Goal: Use online tool/utility: Utilize a website feature to perform a specific function

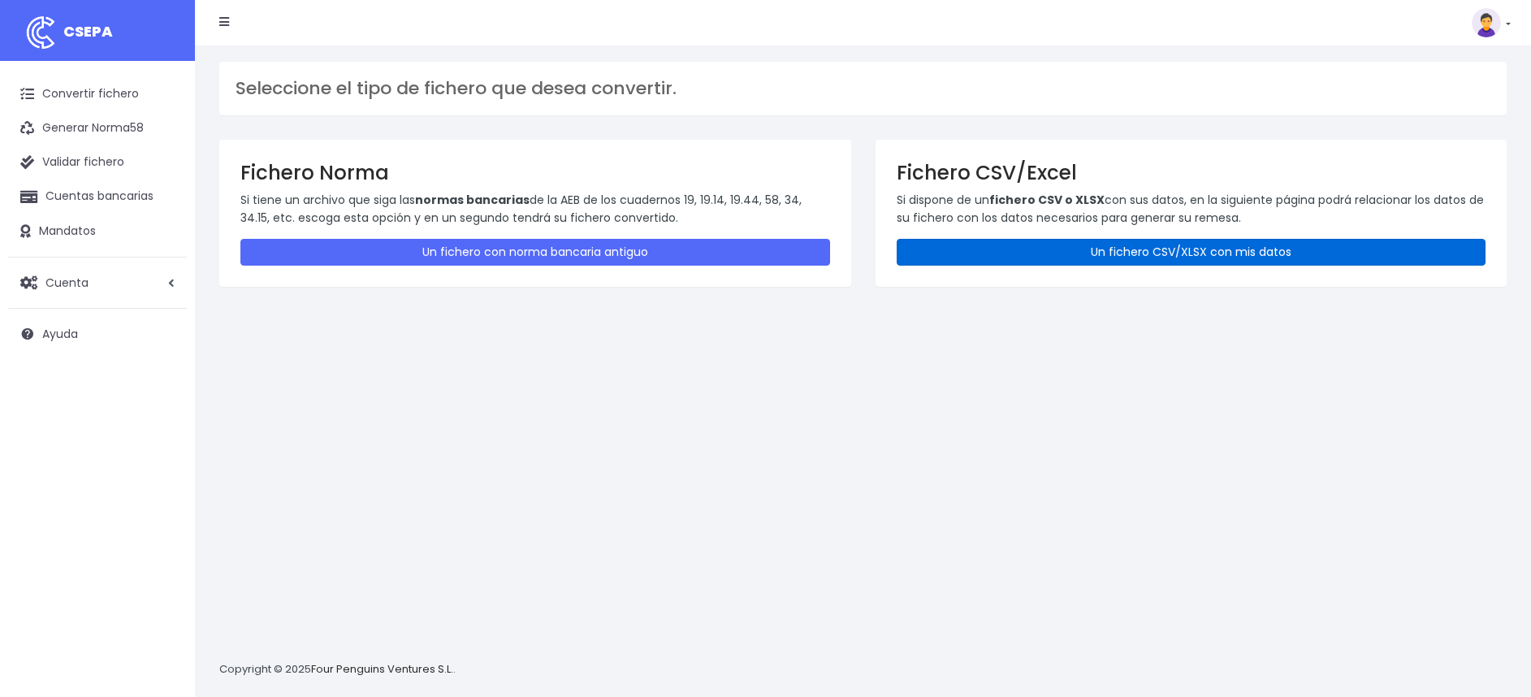
click at [1093, 244] on link "Un fichero CSV/XLSX con mis datos" at bounding box center [1192, 252] width 590 height 27
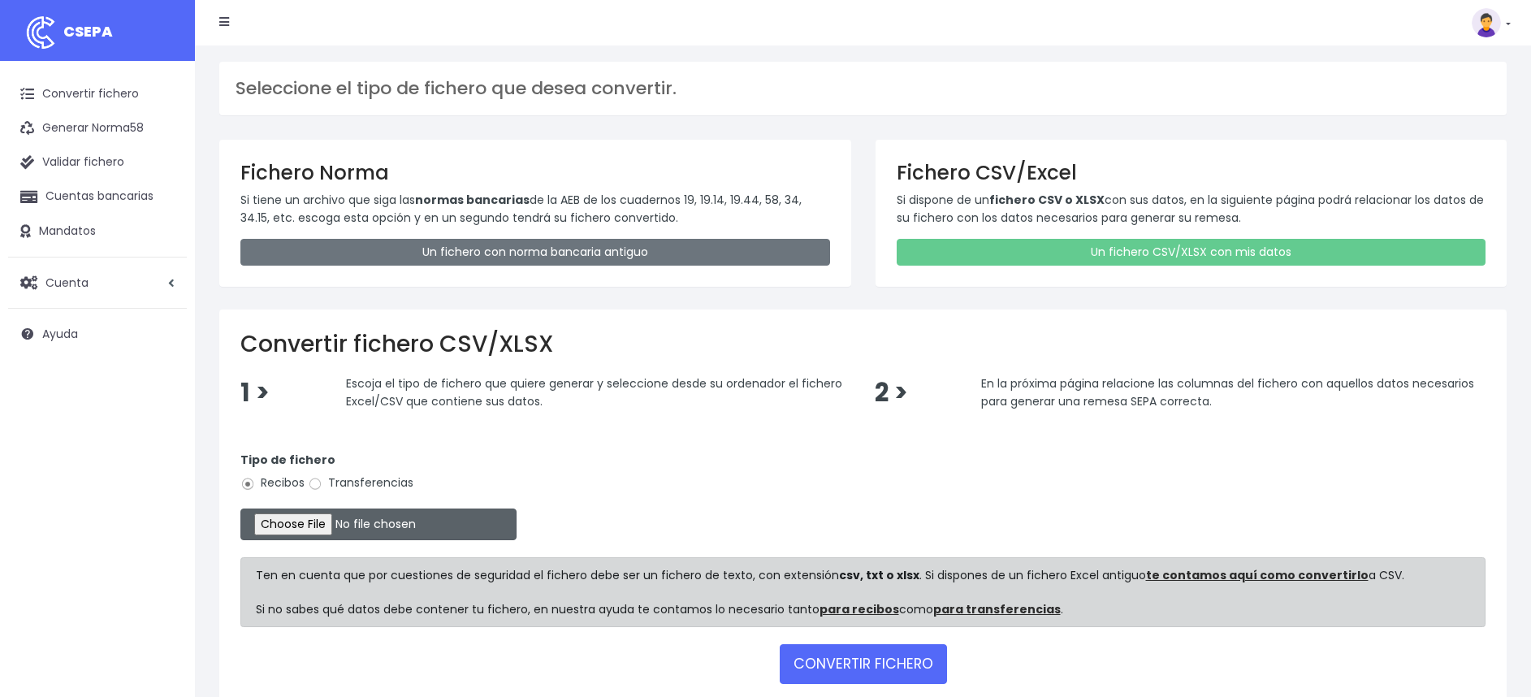
click at [315, 527] on input "file" at bounding box center [378, 524] width 276 height 32
type input "C:\fakepath\REMESA EXTREMADURA.xlsx"
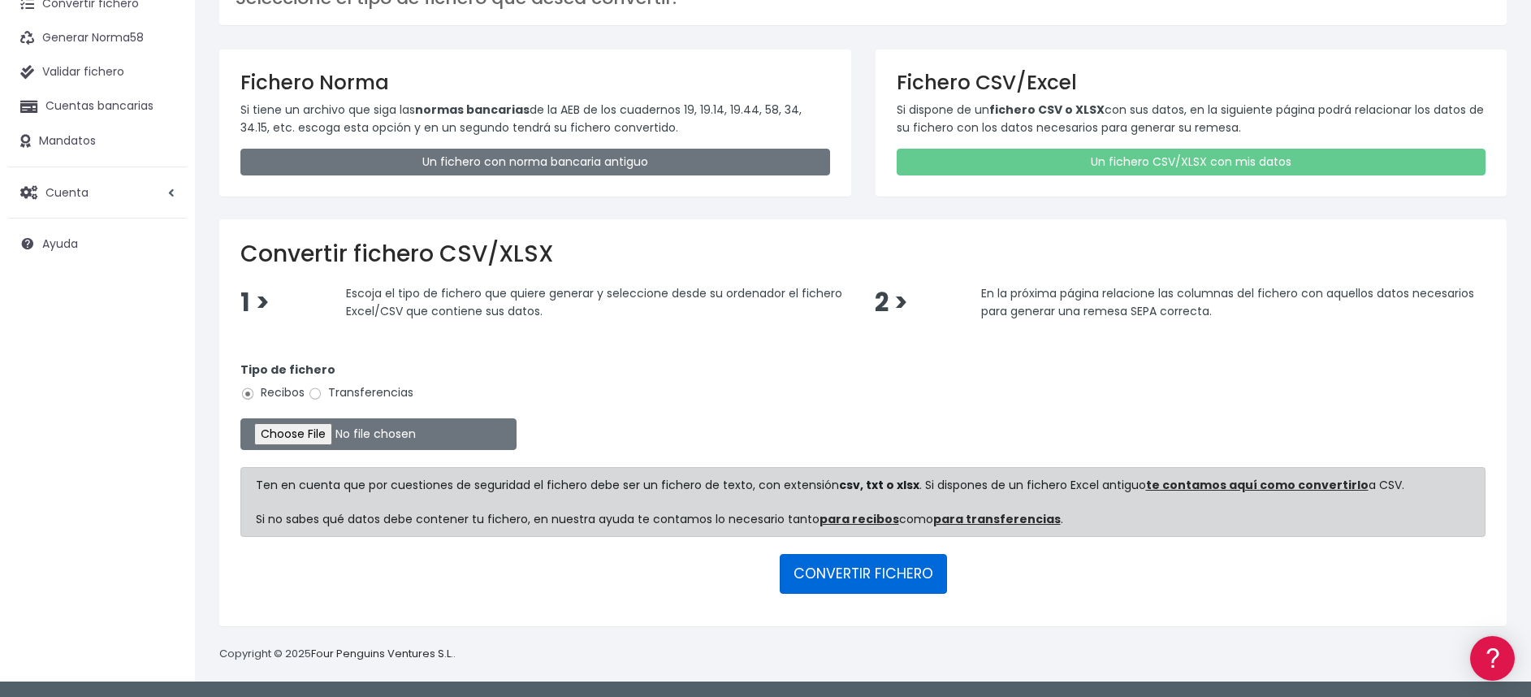
click at [846, 564] on button "CONVERTIR FICHERO" at bounding box center [863, 573] width 167 height 39
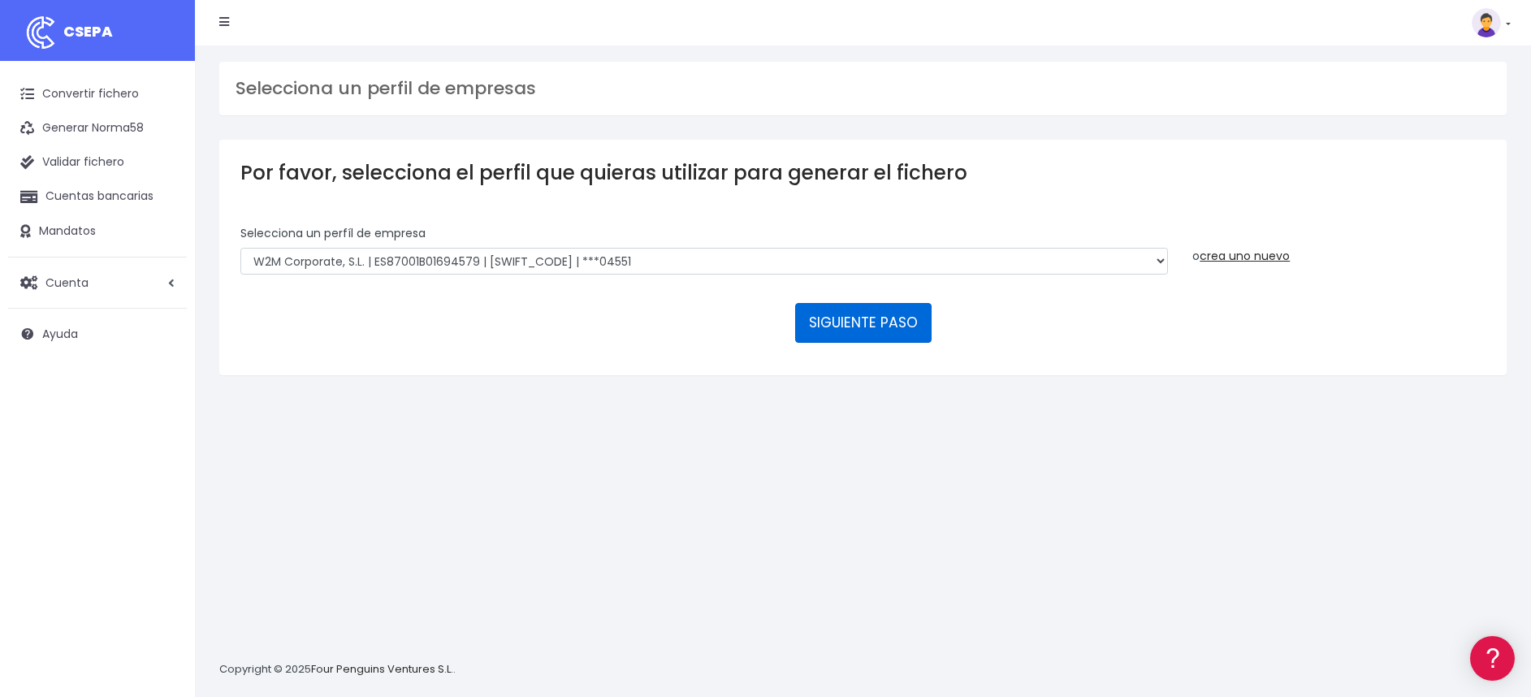
click at [864, 321] on button "SIGUIENTE PASO" at bounding box center [863, 322] width 136 height 39
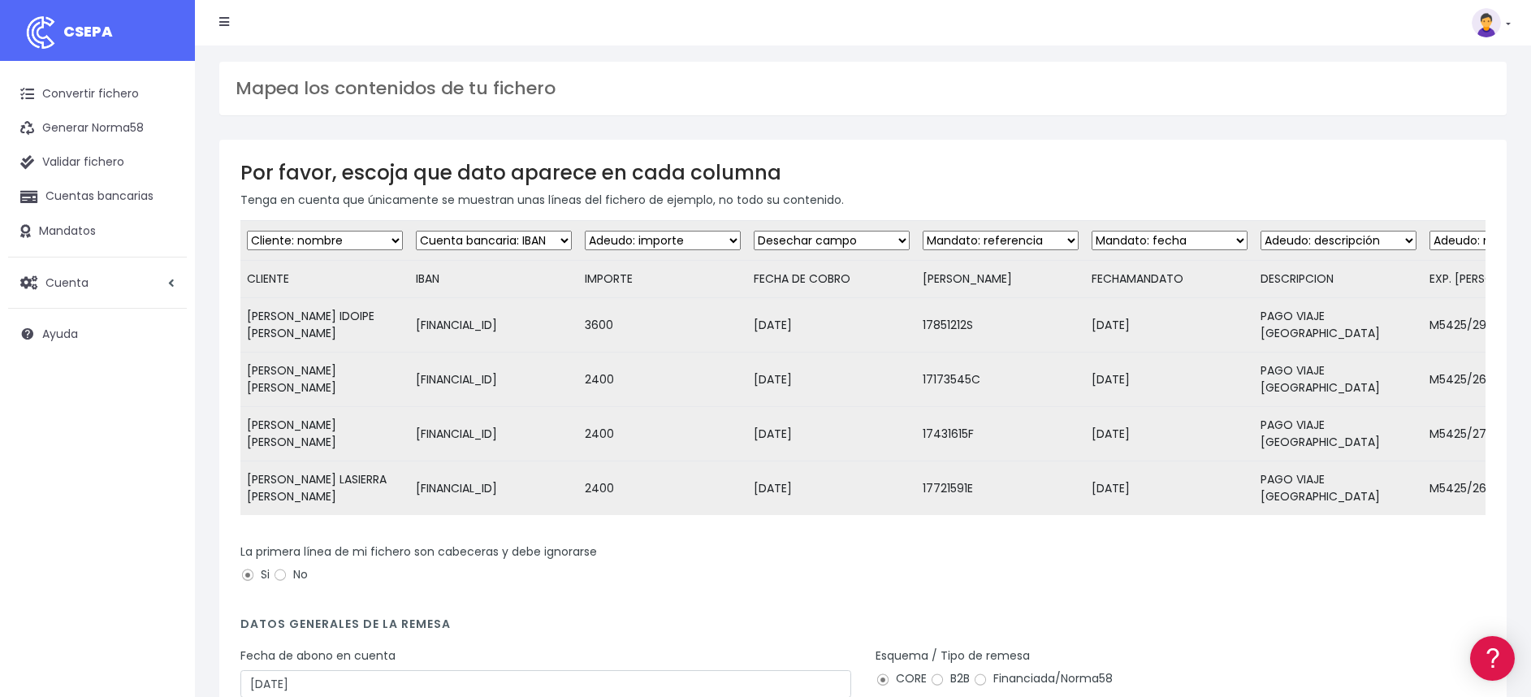
scroll to position [156, 0]
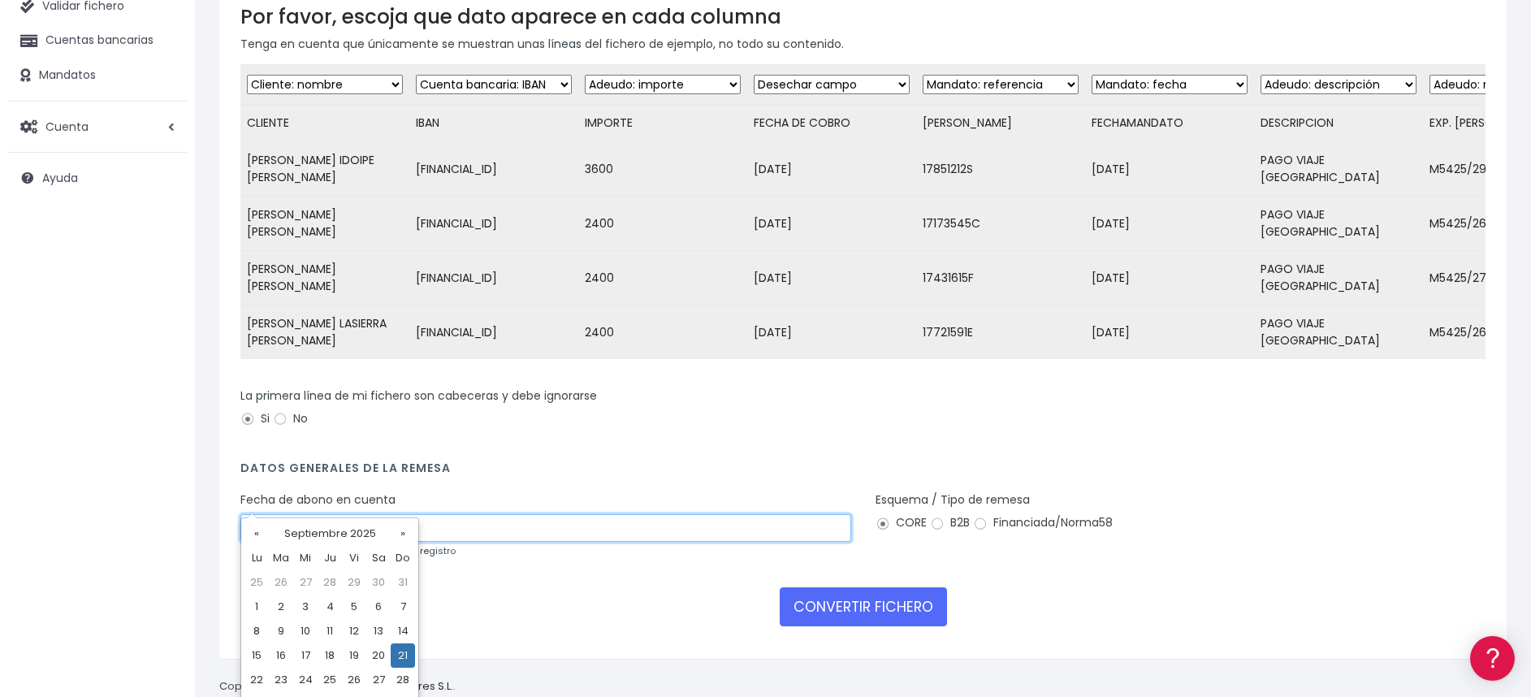
click at [315, 514] on input "21/09/2025" at bounding box center [545, 528] width 611 height 28
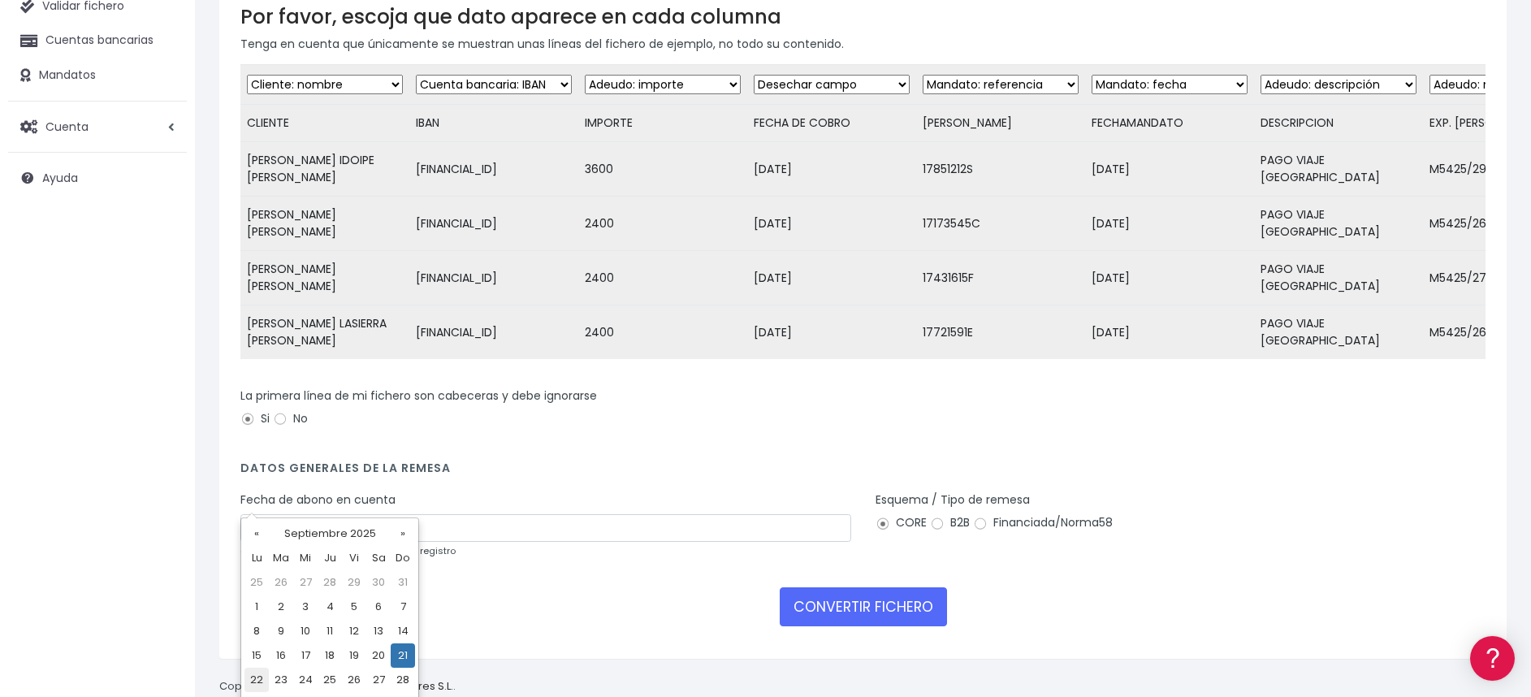
click at [257, 683] on td "22" at bounding box center [256, 680] width 24 height 24
type input "22/09/2025"
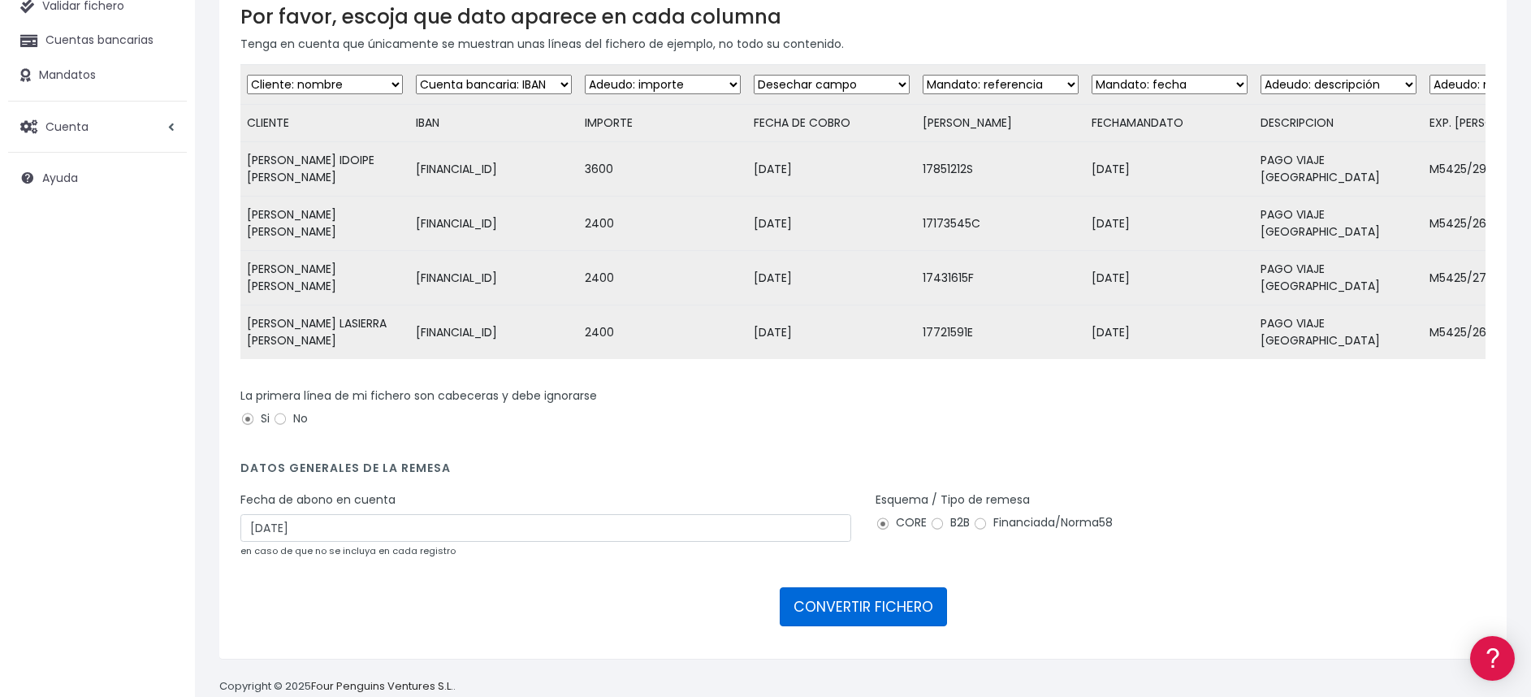
click at [846, 587] on button "CONVERTIR FICHERO" at bounding box center [863, 606] width 167 height 39
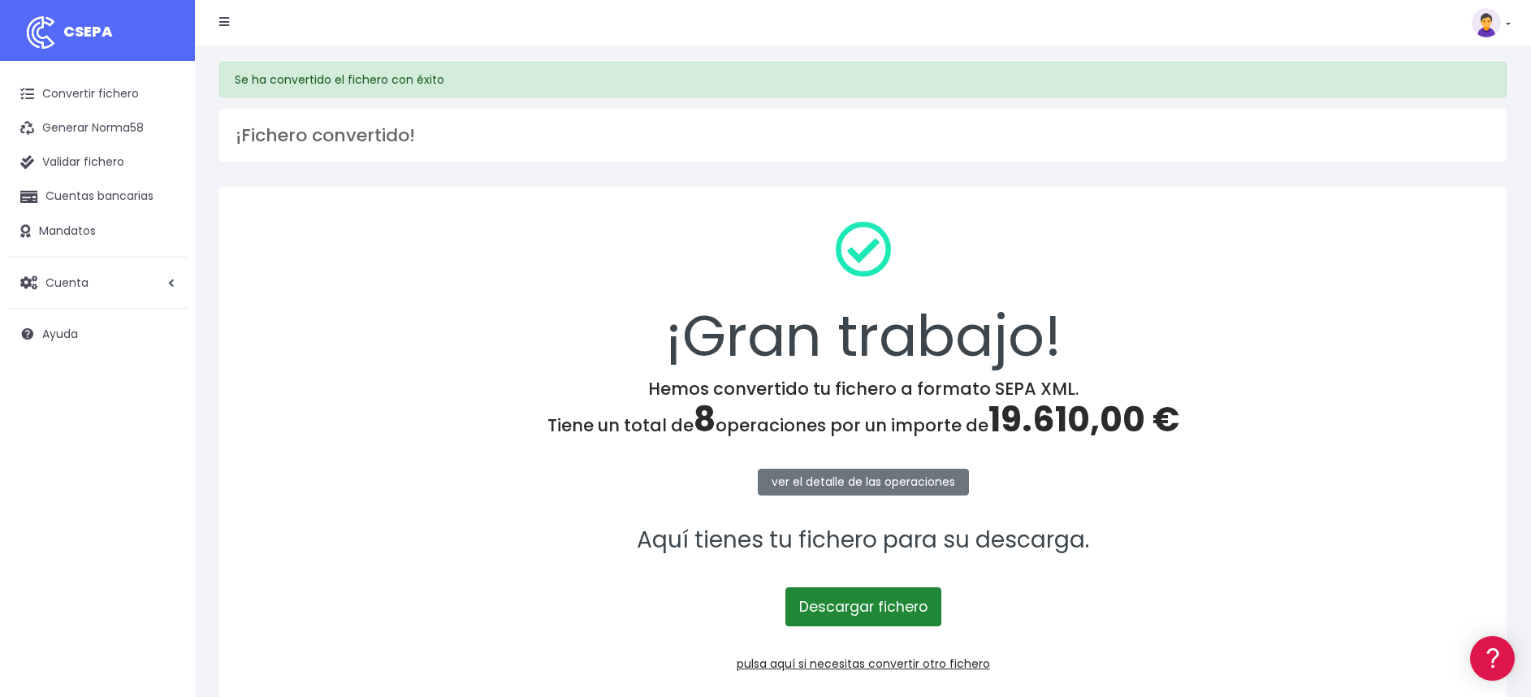
click at [820, 603] on link "Descargar fichero" at bounding box center [863, 606] width 156 height 39
